Goal: Task Accomplishment & Management: Manage account settings

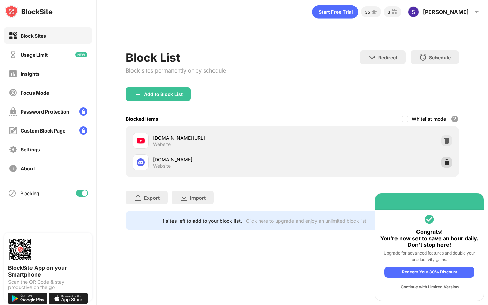
click at [447, 165] on img at bounding box center [446, 162] width 7 height 7
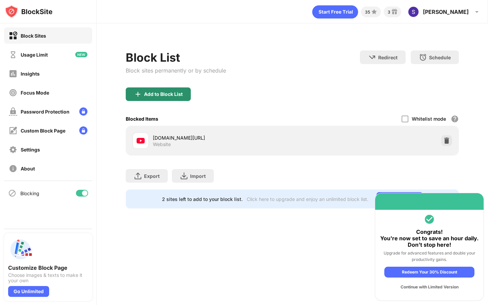
click at [175, 98] on div "Add to Block List" at bounding box center [158, 94] width 65 height 14
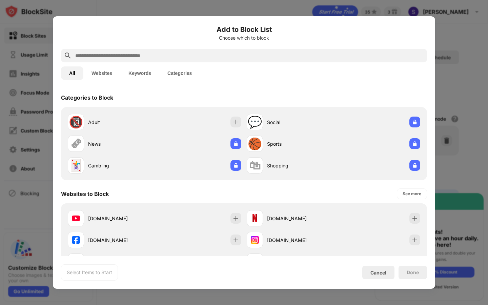
click at [160, 59] on input "text" at bounding box center [250, 55] width 350 height 8
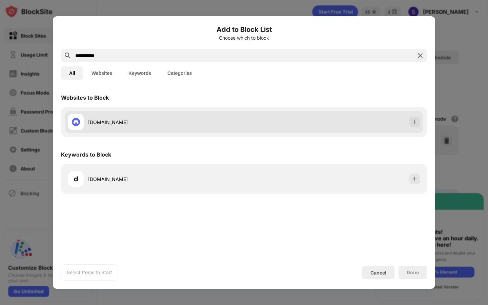
type input "**********"
click at [232, 116] on div "[DOMAIN_NAME]" at bounding box center [156, 122] width 176 height 16
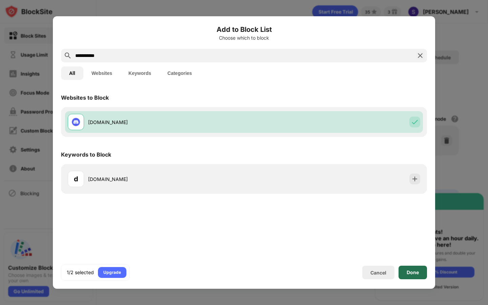
click at [415, 267] on div "Done" at bounding box center [412, 273] width 28 height 14
